Goal: Communication & Community: Answer question/provide support

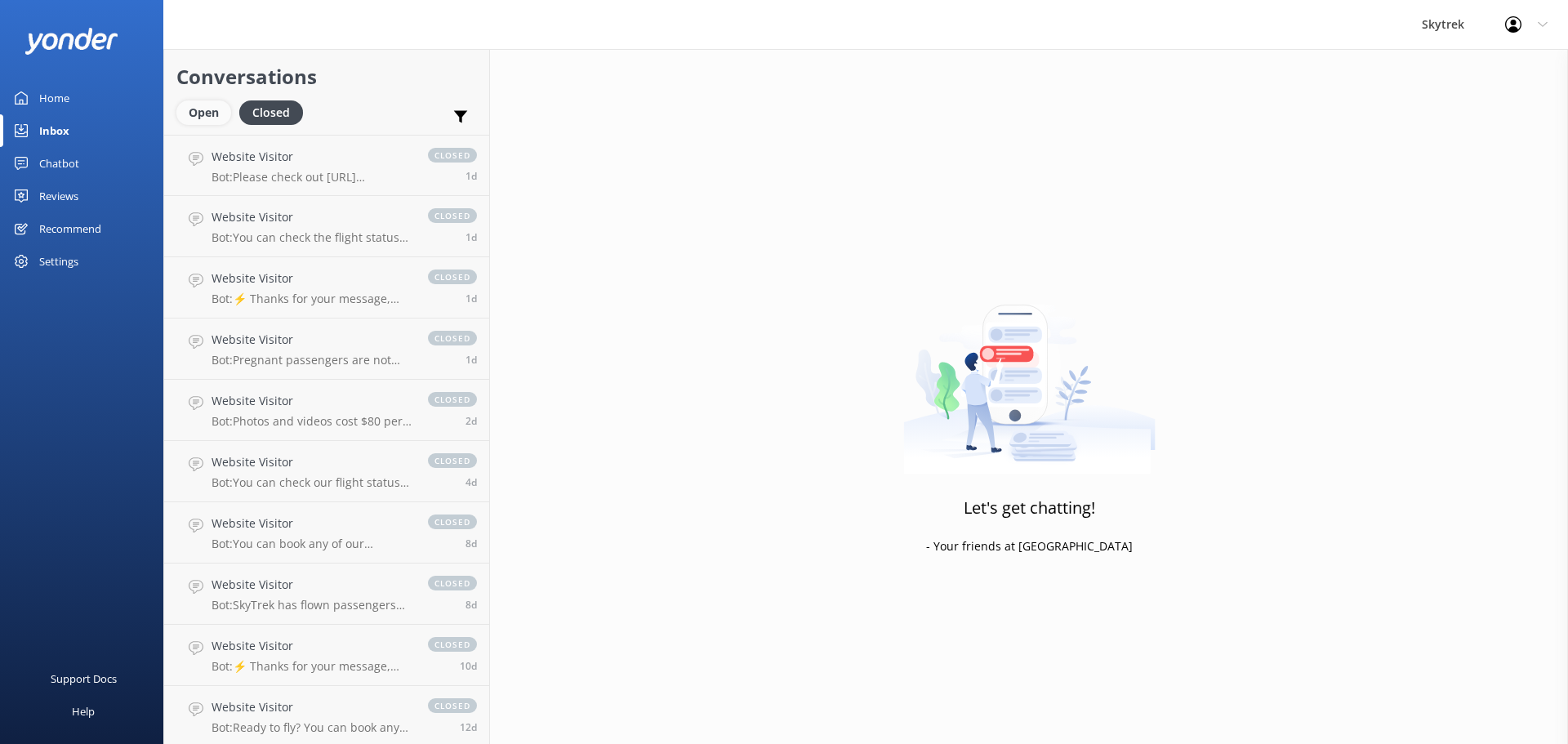
click at [198, 112] on div "Open" at bounding box center [203, 113] width 54 height 25
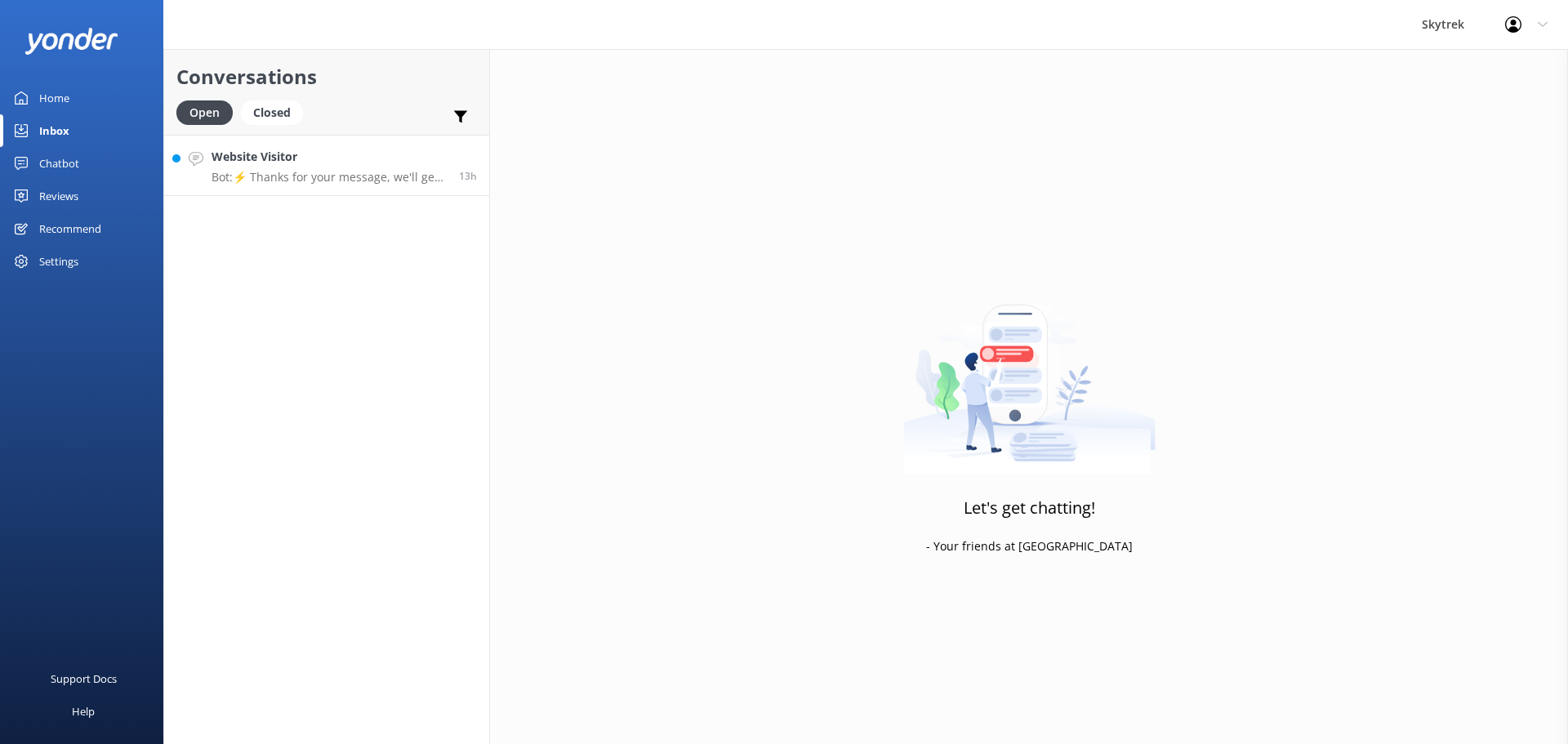
click at [366, 179] on p "Bot: ⚡ Thanks for your message, we'll get back to you as soon as we can. You're…" at bounding box center [328, 176] width 235 height 14
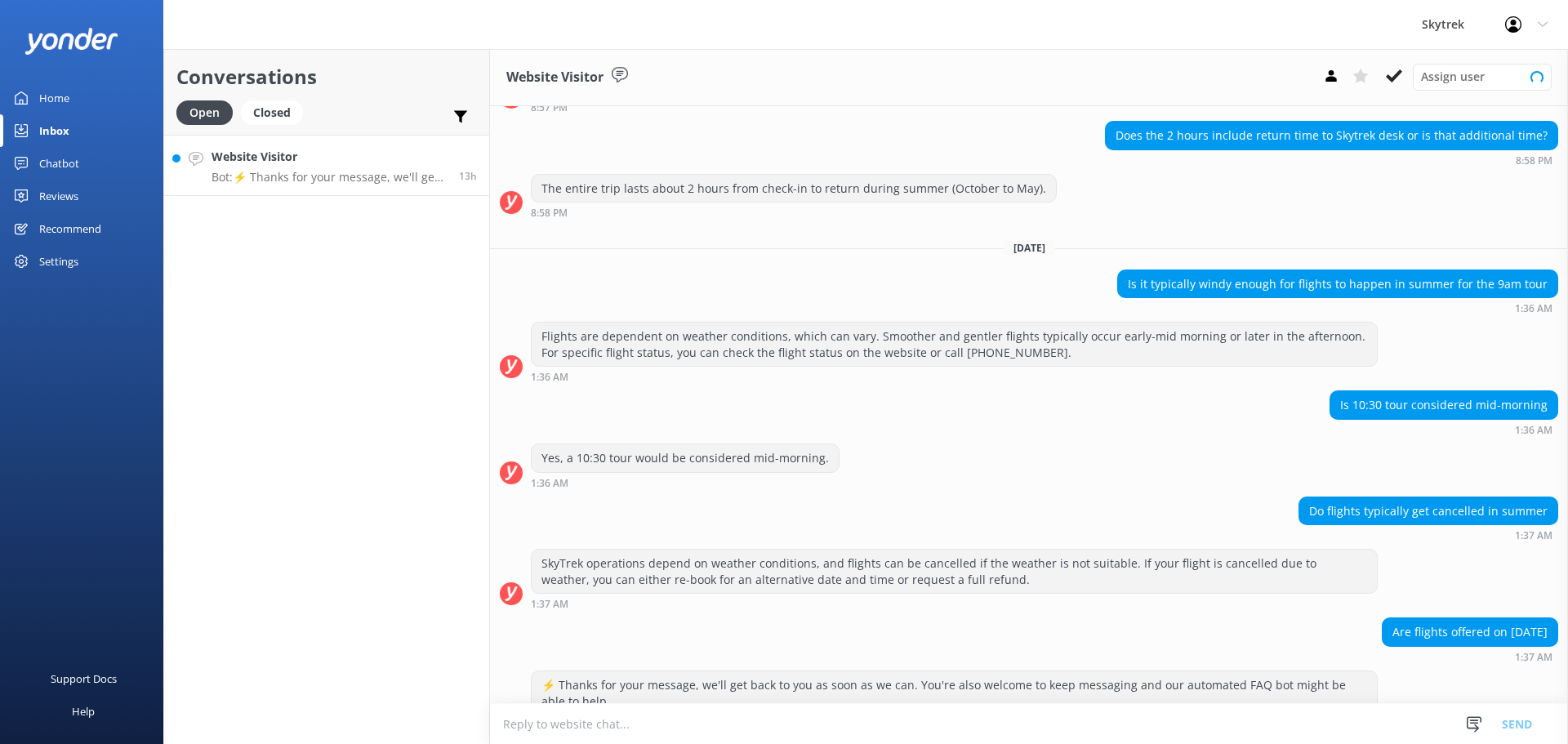
scroll to position [577, 0]
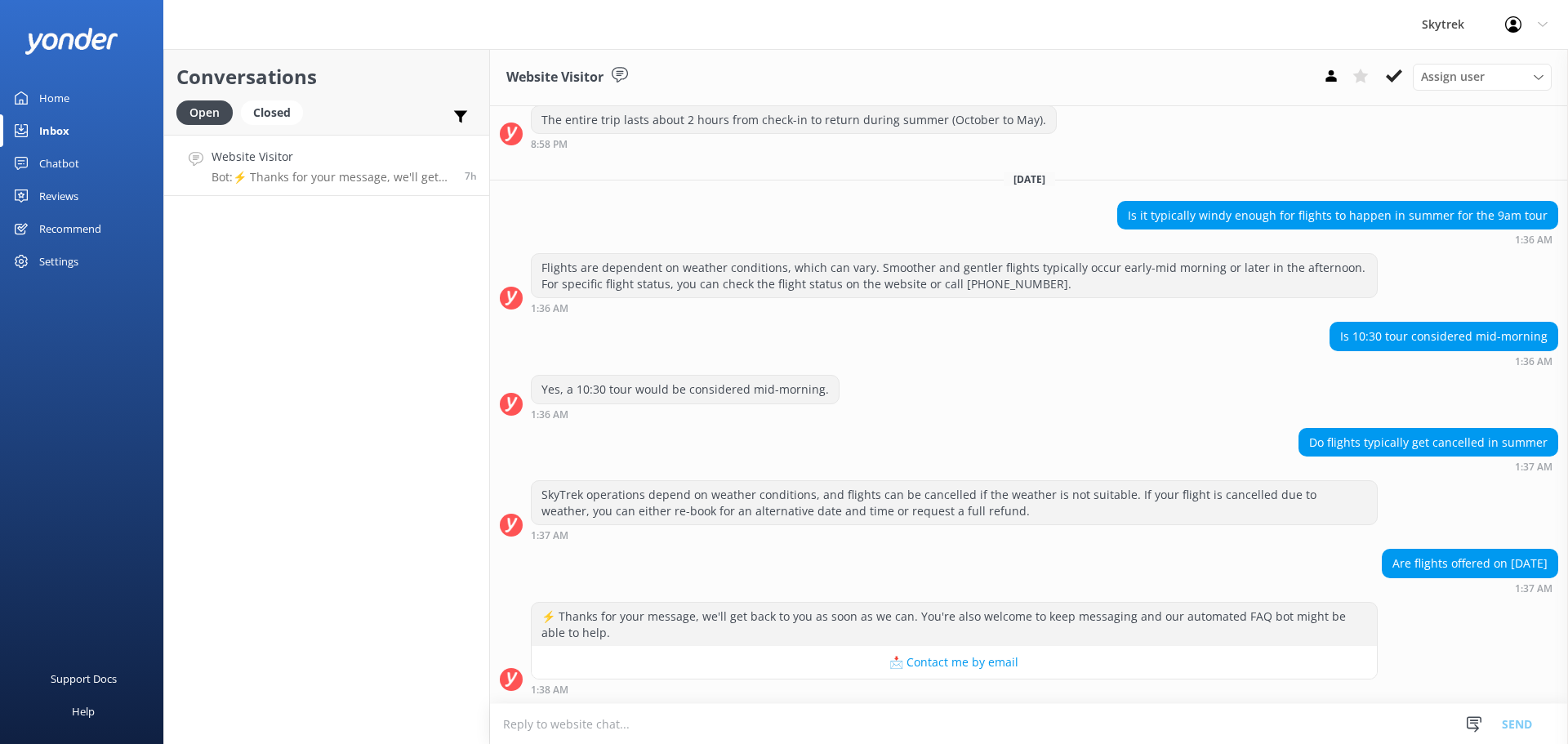
click at [625, 725] on textarea at bounding box center [1029, 724] width 1079 height 40
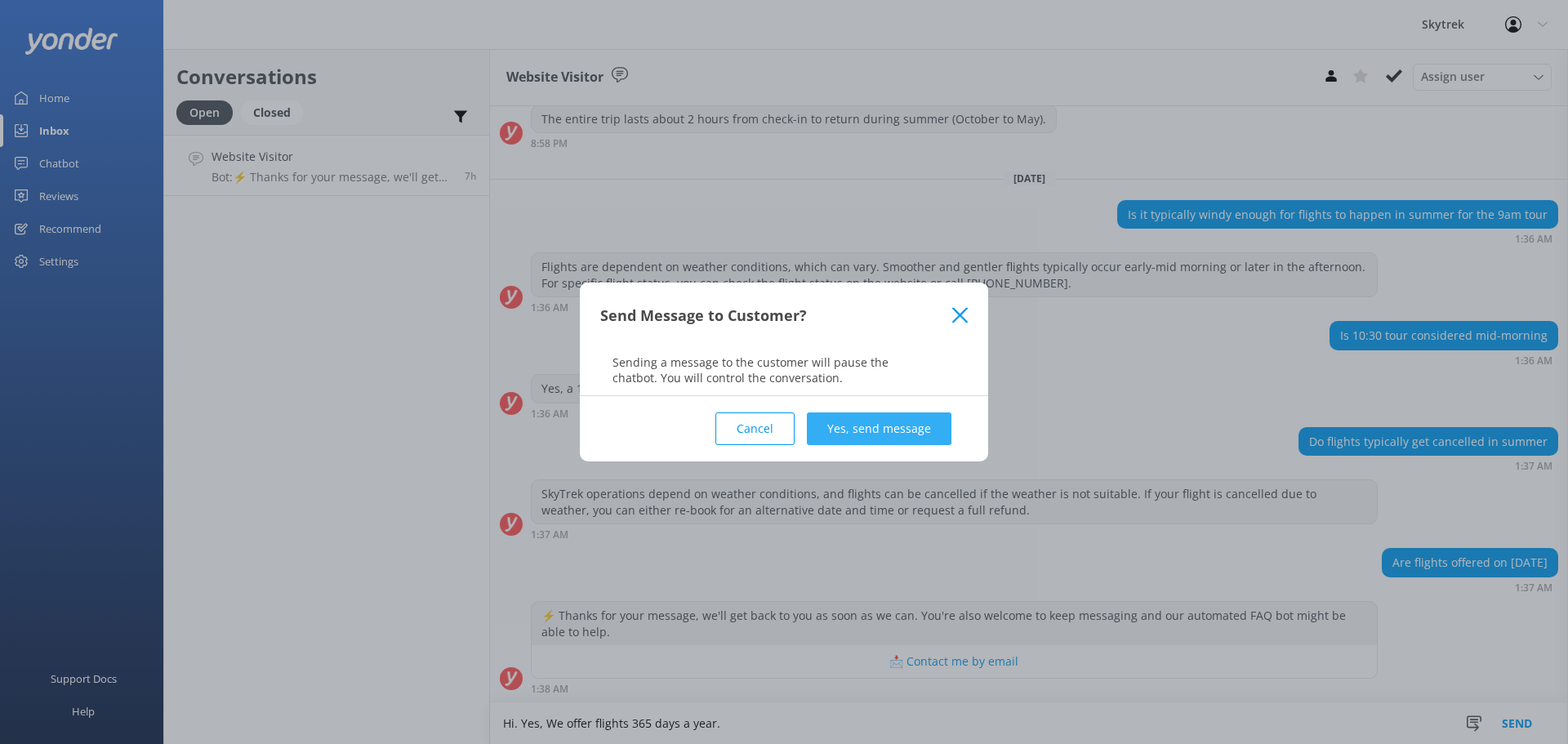
type textarea "Hi. Yes, We offer flights 365 days a year."
click at [943, 436] on button "Yes, send message" at bounding box center [880, 428] width 145 height 32
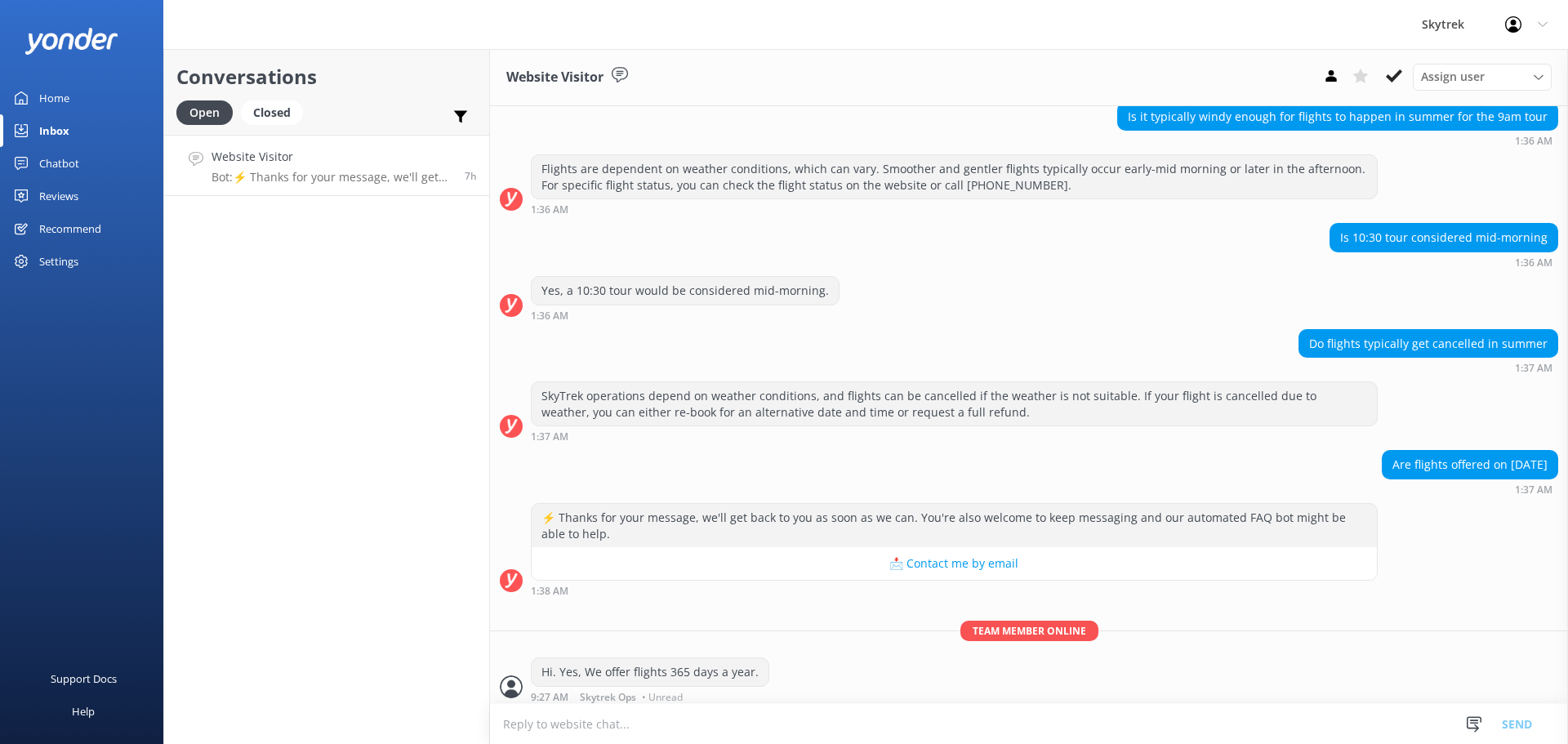
scroll to position [682, 0]
